Goal: Task Accomplishment & Management: Manage account settings

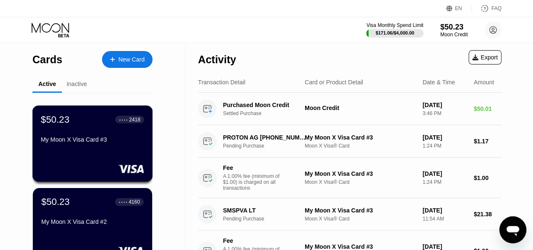
click at [96, 133] on div "$50.23 ● ● ● ● 2418 My Moon X Visa Card #3" at bounding box center [92, 130] width 103 height 32
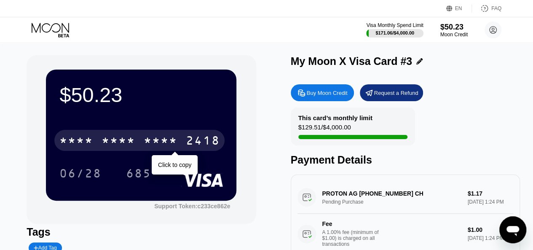
click at [182, 147] on div "* * * * * * * * * * * * 2418" at bounding box center [139, 140] width 170 height 21
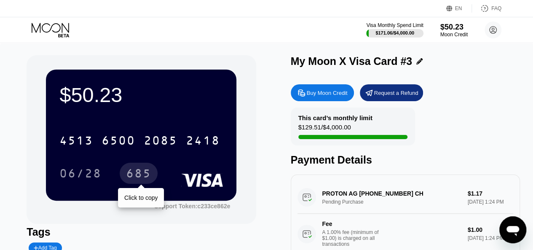
click at [136, 172] on div "685" at bounding box center [138, 174] width 25 height 13
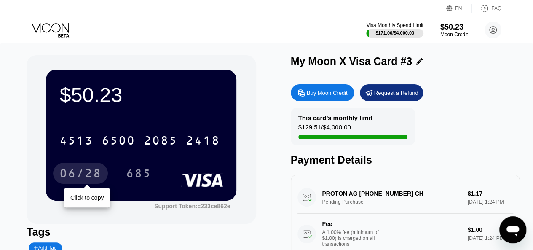
click at [93, 172] on div "06/28" at bounding box center [80, 174] width 42 height 13
